Goal: Check status: Check status

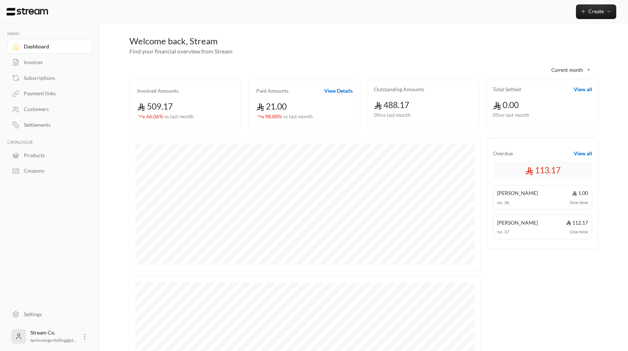
click at [45, 64] on div "Invoices" at bounding box center [53, 62] width 59 height 7
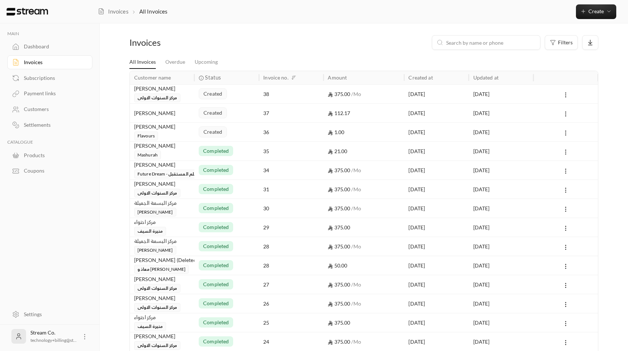
click at [188, 93] on div "[PERSON_NAME] مركز السنوات الاولى" at bounding box center [162, 94] width 56 height 18
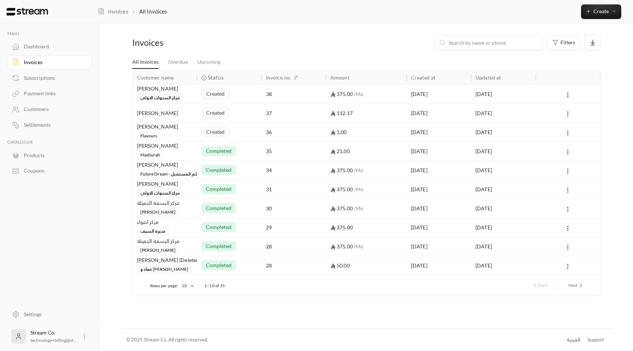
click at [185, 136] on div "[PERSON_NAME] Flavours" at bounding box center [165, 132] width 56 height 18
click at [238, 112] on div "created" at bounding box center [230, 113] width 56 height 19
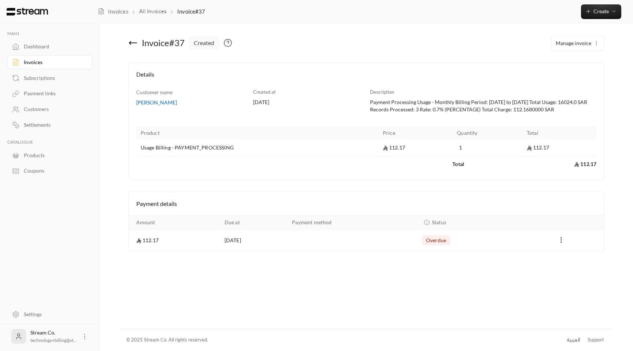
drag, startPoint x: 567, startPoint y: 241, endPoint x: 562, endPoint y: 241, distance: 4.4
click at [565, 241] on div "Payments" at bounding box center [561, 240] width 77 height 9
click at [562, 241] on icon "Payments" at bounding box center [561, 239] width 7 height 7
click at [562, 241] on div at bounding box center [316, 175] width 633 height 351
click at [131, 44] on icon at bounding box center [133, 42] width 9 height 9
